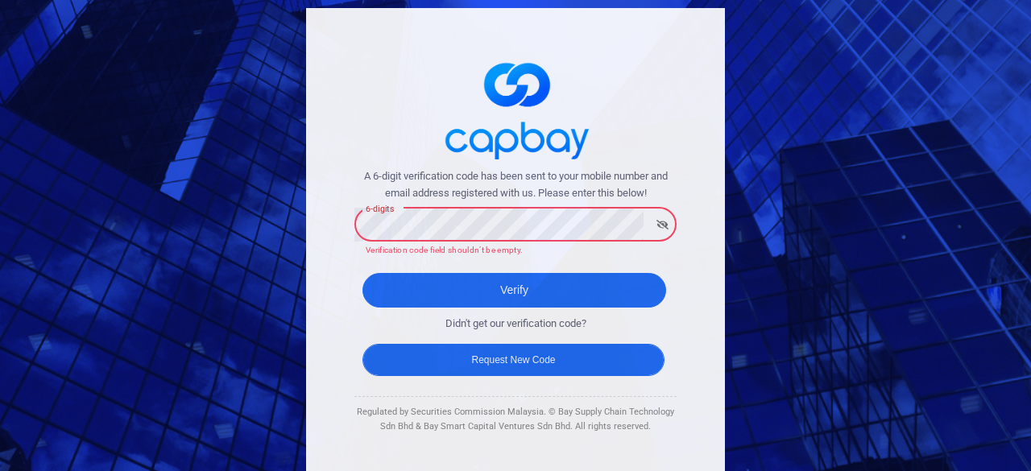
click at [530, 357] on button "Request New Code" at bounding box center [513, 360] width 302 height 32
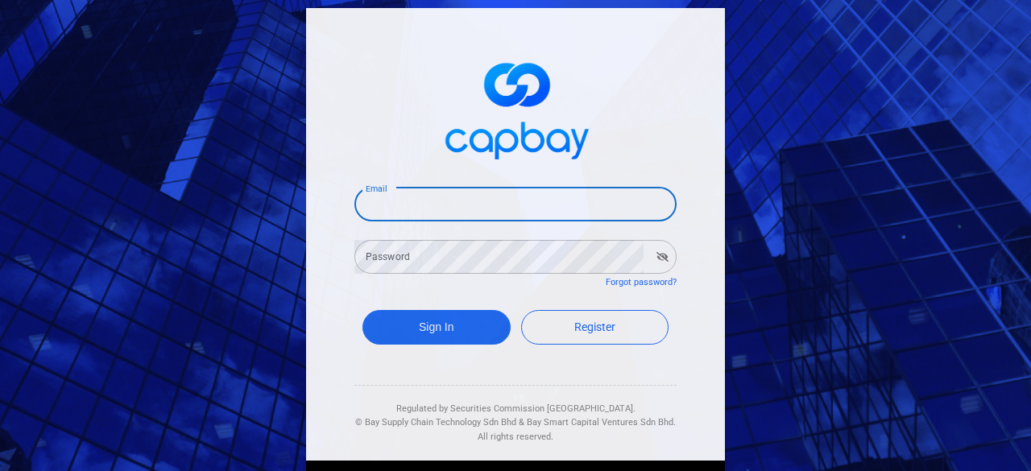
drag, startPoint x: 411, startPoint y: 205, endPoint x: 403, endPoint y: 208, distance: 9.4
click at [411, 205] on input "Email" at bounding box center [515, 205] width 322 height 34
type input "[EMAIL_ADDRESS][DOMAIN_NAME]"
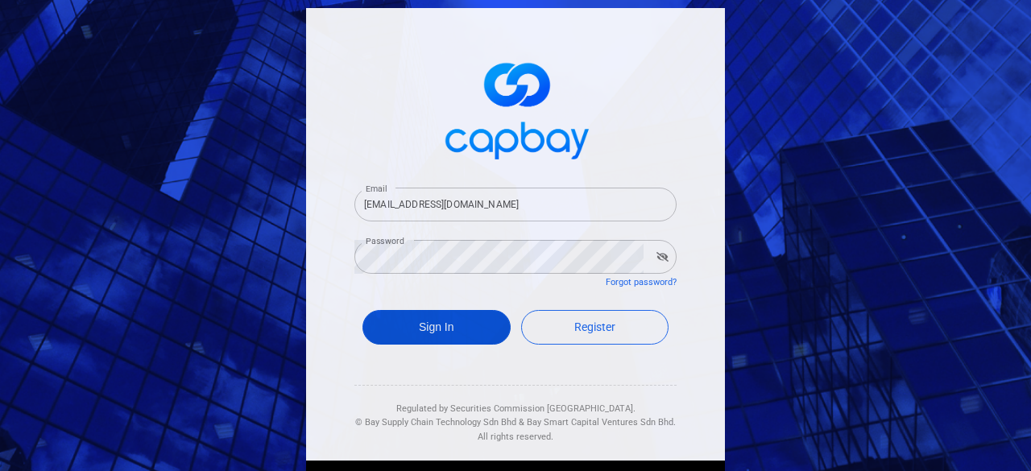
click at [415, 311] on button "Sign In" at bounding box center [436, 327] width 148 height 35
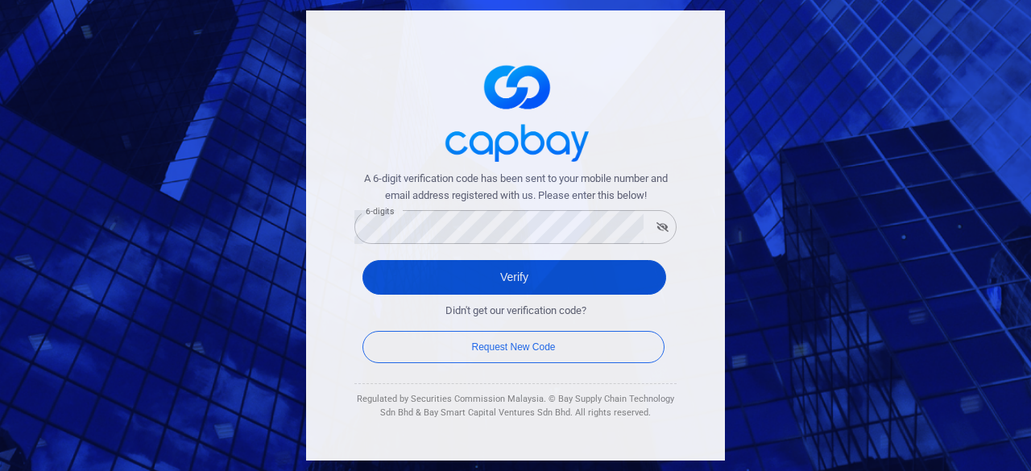
click at [539, 283] on button "Verify" at bounding box center [514, 277] width 304 height 35
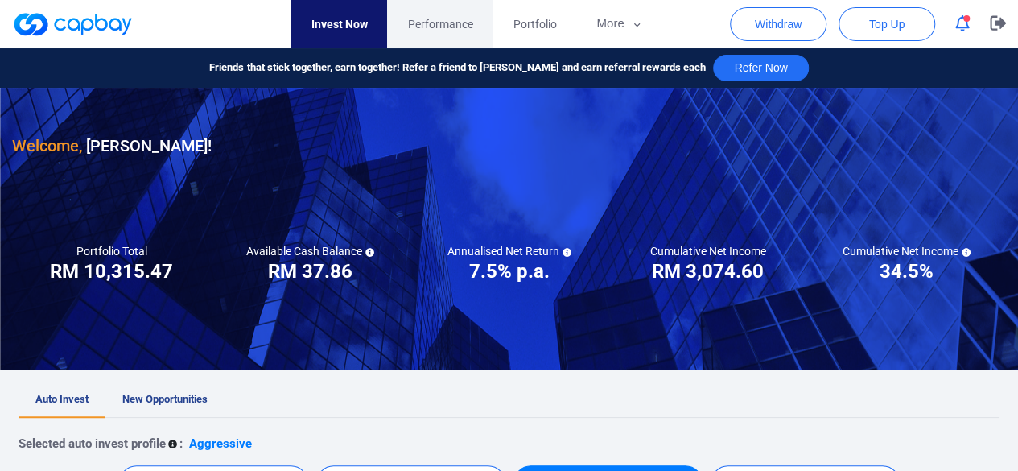
click at [428, 17] on span "Performance" at bounding box center [439, 24] width 65 height 18
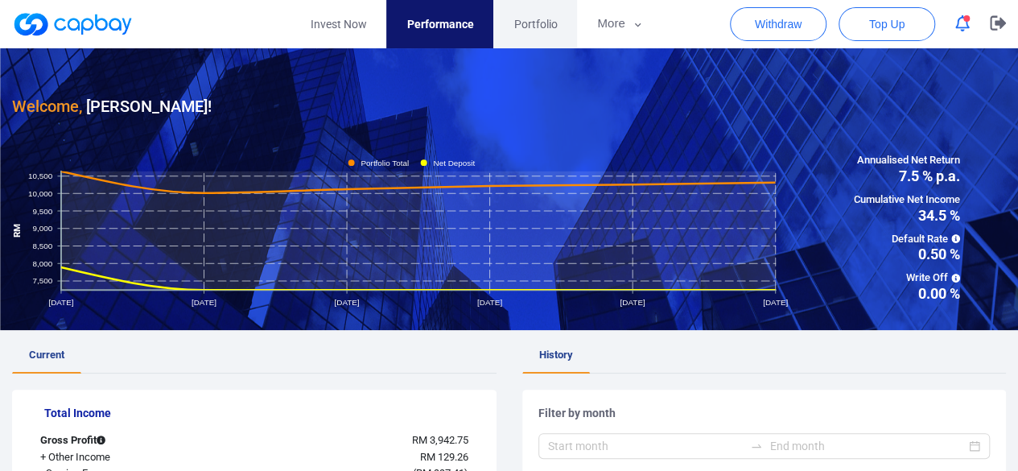
click at [543, 15] on span "Portfolio" at bounding box center [535, 24] width 43 height 18
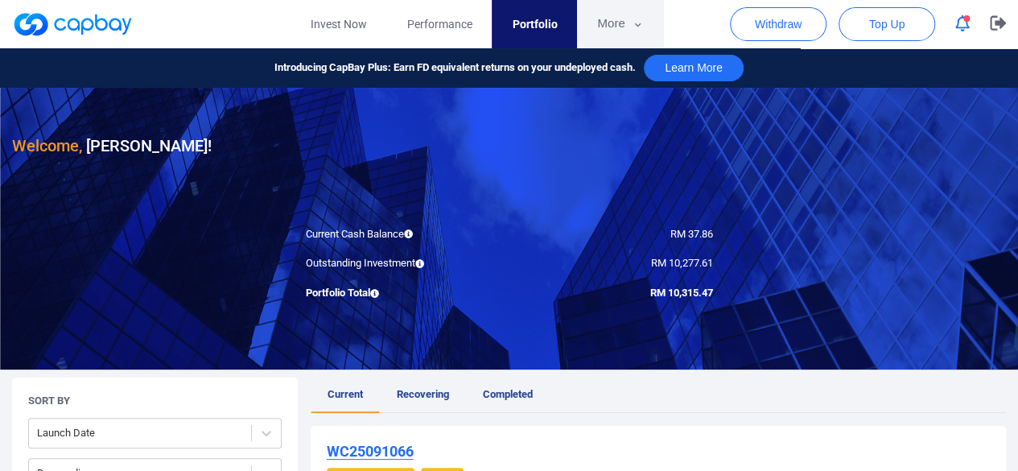
click at [626, 22] on button "More" at bounding box center [620, 24] width 86 height 48
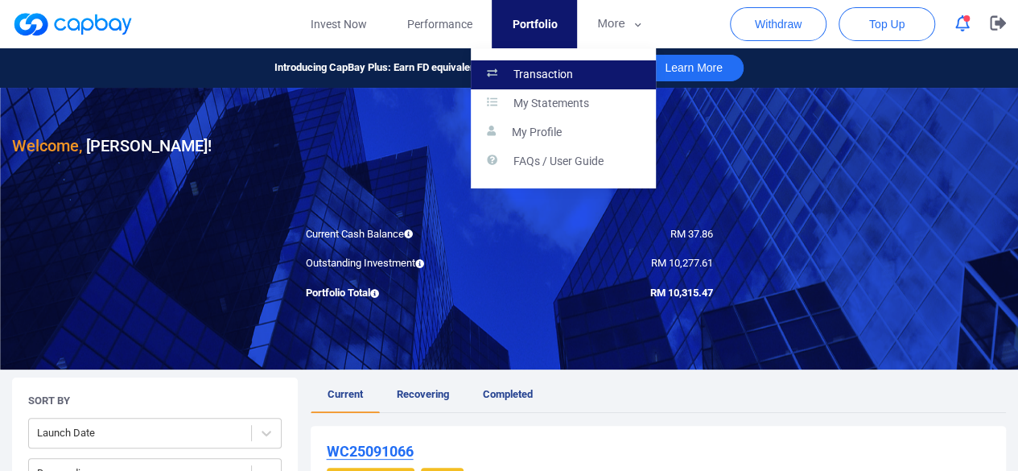
click at [582, 68] on link "Transaction" at bounding box center [563, 74] width 185 height 29
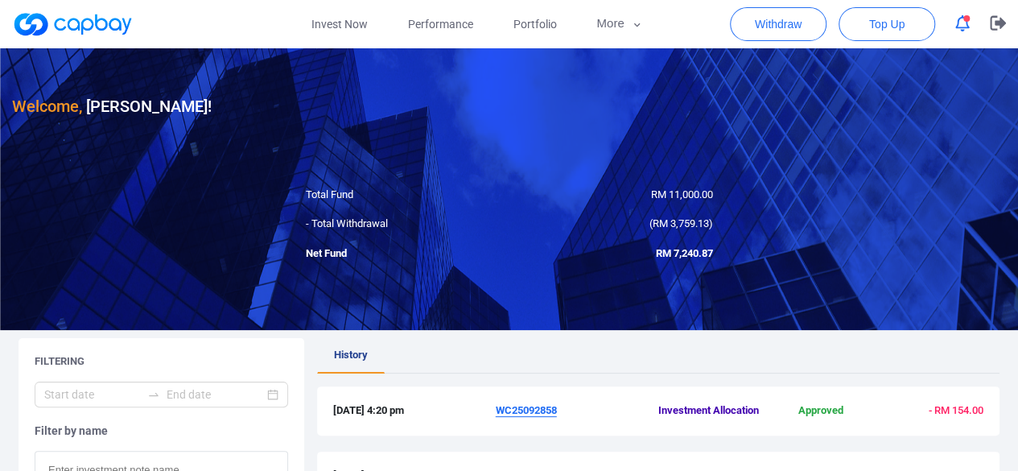
click at [0, 266] on div at bounding box center [509, 189] width 1018 height 282
click at [962, 25] on icon "button" at bounding box center [963, 23] width 14 height 17
click at [1000, 23] on icon "button" at bounding box center [998, 23] width 16 height 14
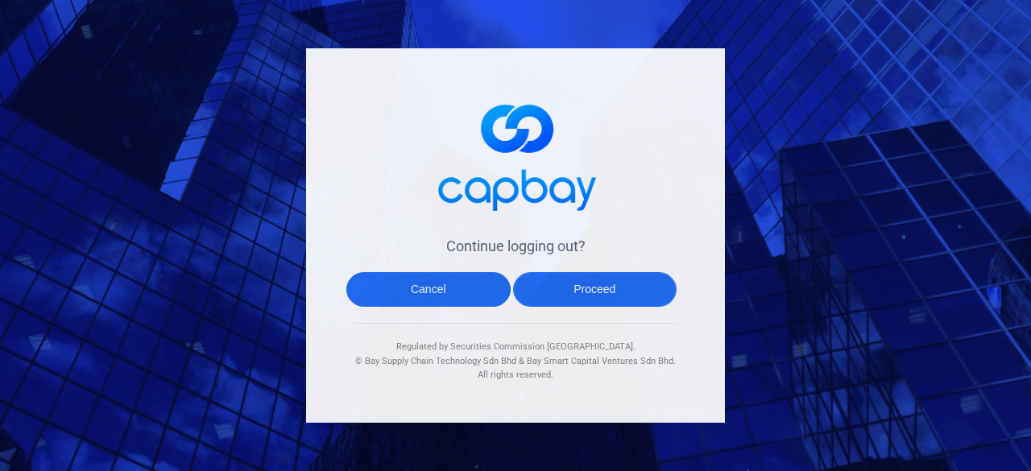
click at [581, 279] on button "Proceed" at bounding box center [595, 289] width 164 height 35
